Goal: Use online tool/utility: Utilize a website feature to perform a specific function

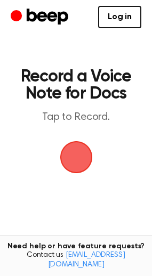
click at [69, 155] on span "button" at bounding box center [76, 157] width 54 height 54
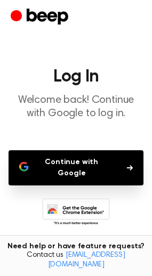
click at [73, 160] on button "Continue with Google" at bounding box center [76, 167] width 135 height 35
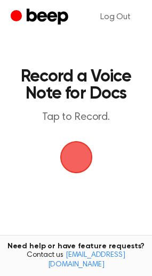
click at [82, 167] on span "button" at bounding box center [76, 157] width 56 height 56
click at [82, 163] on span "button" at bounding box center [76, 157] width 47 height 47
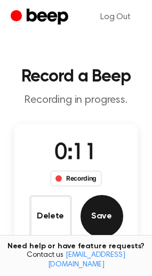
click at [107, 213] on button "Save" at bounding box center [101, 216] width 43 height 43
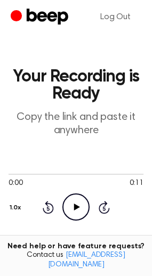
click at [78, 204] on icon "Play Audio" at bounding box center [75, 206] width 27 height 27
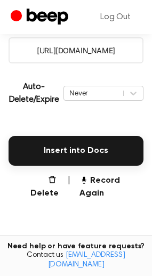
scroll to position [209, 0]
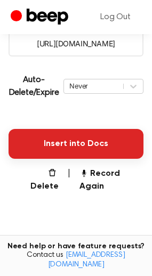
click at [69, 151] on button "Insert into Docs" at bounding box center [76, 144] width 135 height 30
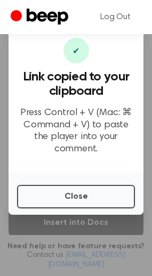
scroll to position [134, 0]
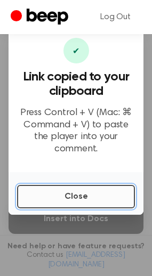
click at [49, 192] on button "Close" at bounding box center [76, 196] width 118 height 23
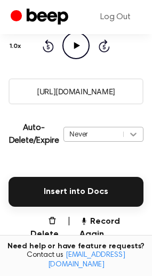
click at [136, 142] on div "Never" at bounding box center [103, 134] width 80 height 15
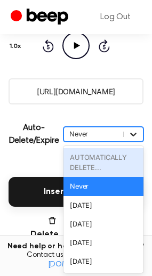
scroll to position [162, 0]
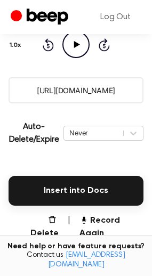
click at [114, 106] on main "Your Recording is Ready Copy the link and paste it anywhere 0:10 0:11 Your brow…" at bounding box center [76, 110] width 152 height 545
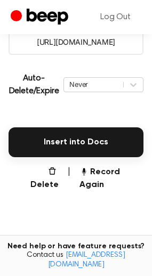
scroll to position [208, 0]
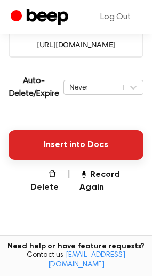
click at [81, 143] on button "Insert into Docs" at bounding box center [76, 145] width 135 height 30
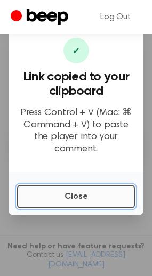
click at [50, 186] on button "Close" at bounding box center [76, 196] width 118 height 23
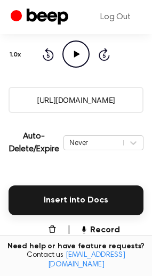
scroll to position [151, 0]
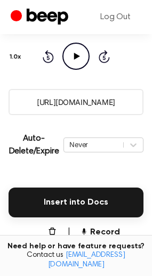
click at [57, 107] on input "https://beep.audio/WKmXDSc" at bounding box center [76, 102] width 135 height 26
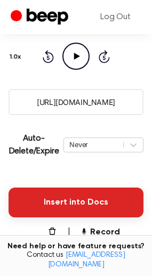
click at [56, 198] on button "Insert into Docs" at bounding box center [76, 202] width 135 height 30
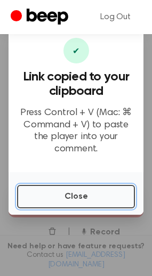
click at [56, 198] on button "Close" at bounding box center [76, 196] width 118 height 23
